Goal: Find specific page/section: Find specific page/section

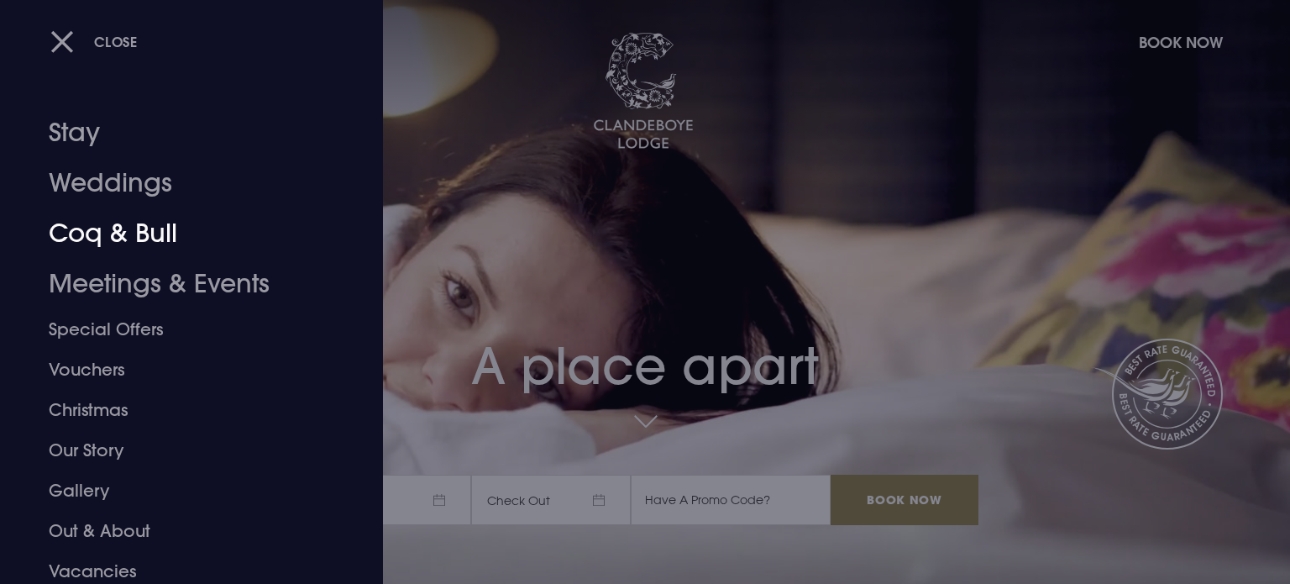
checkbox input "true"
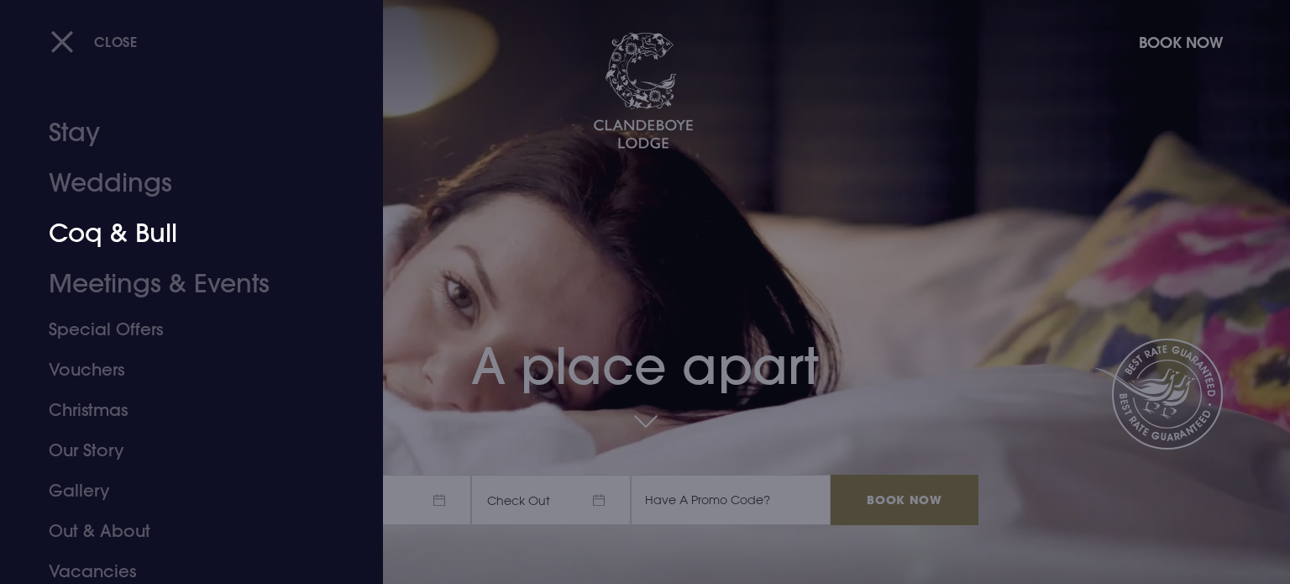
click at [115, 238] on link "Coq & Bull" at bounding box center [181, 233] width 265 height 50
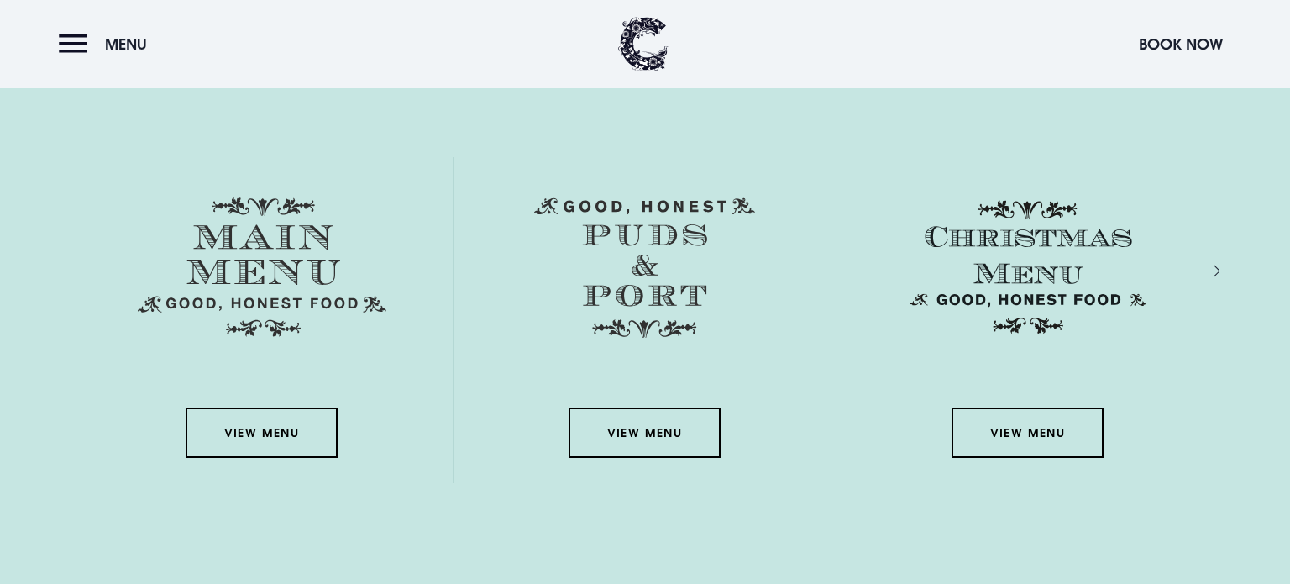
scroll to position [2725, 0]
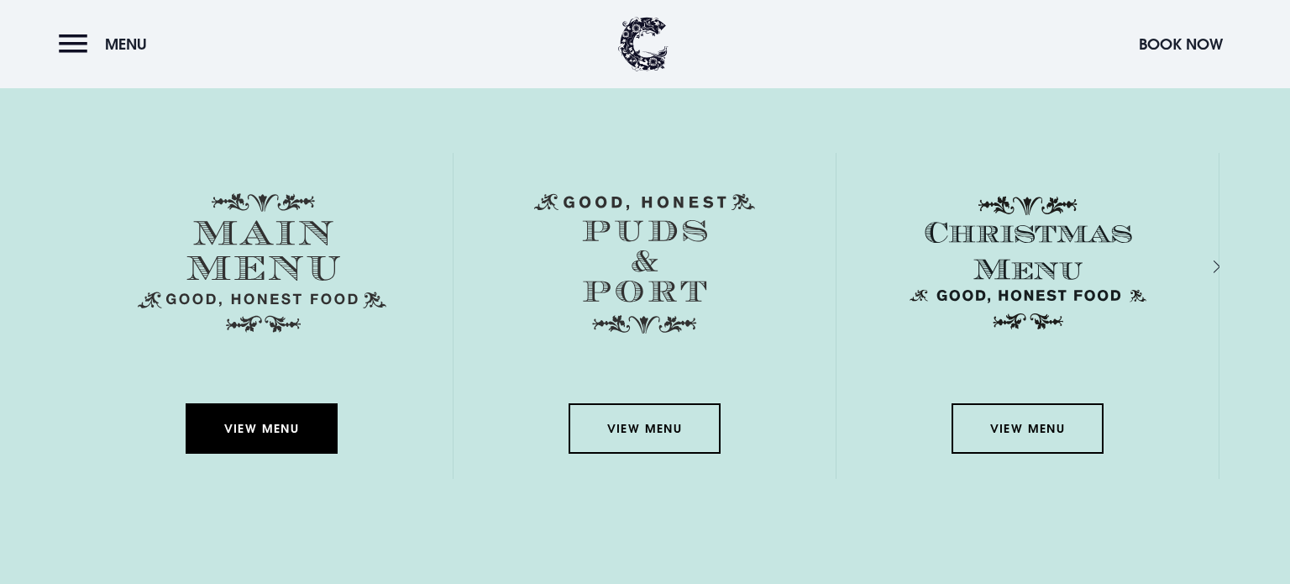
click at [282, 405] on link "View Menu" at bounding box center [261, 428] width 151 height 50
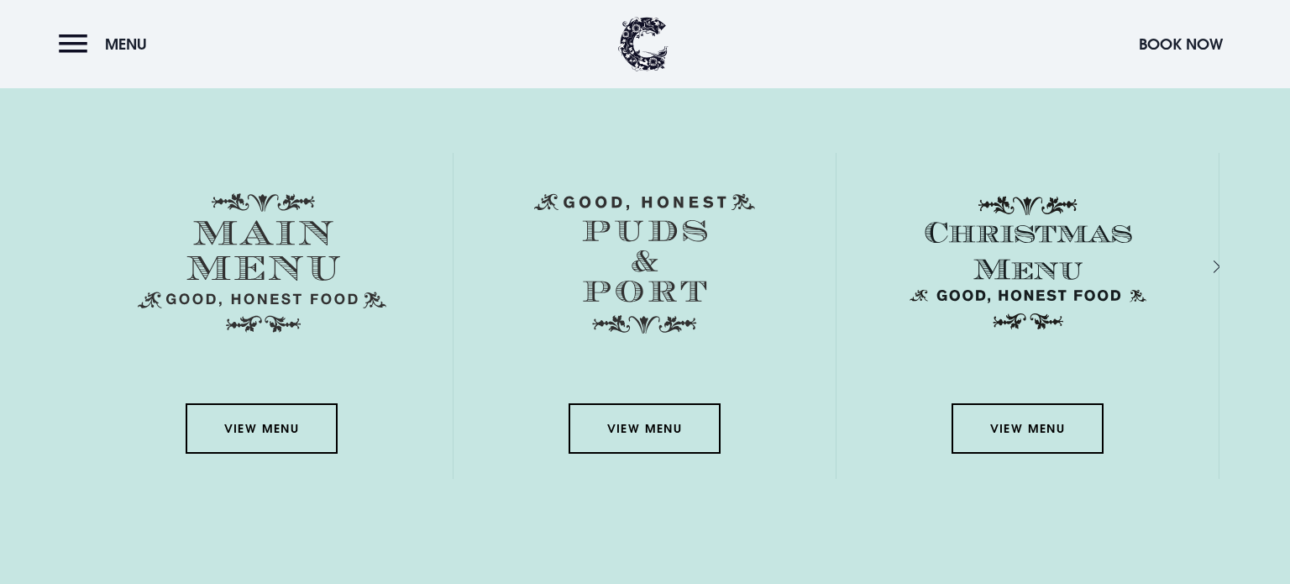
scroll to position [0, 0]
